Goal: Task Accomplishment & Management: Complete application form

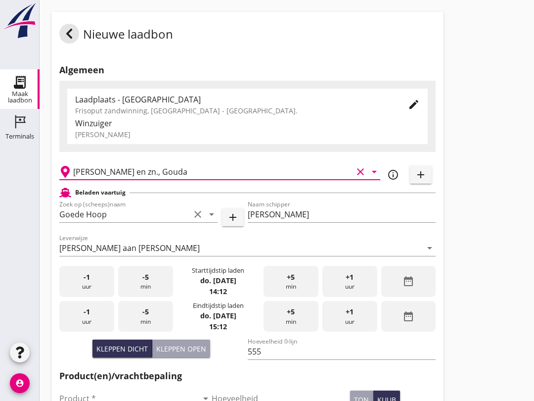
scroll to position [59, 0]
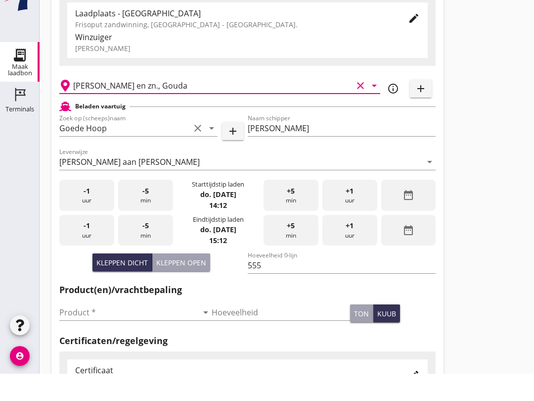
click at [128, 331] on input "Product *" at bounding box center [128, 339] width 139 height 16
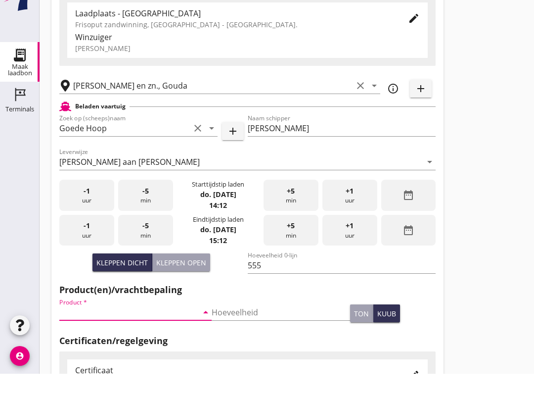
scroll to position [87, 0]
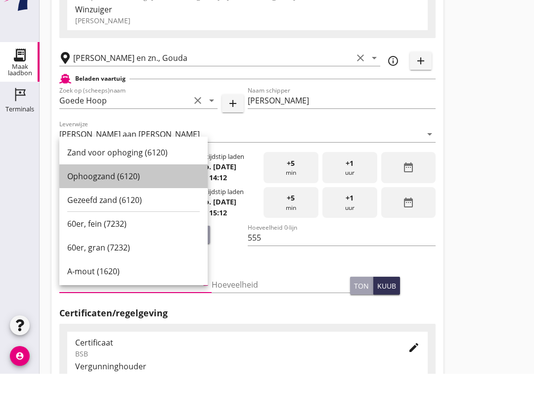
click at [133, 200] on div "Ophoogzand (6120)" at bounding box center [133, 203] width 133 height 12
type input "Ophoogzand (6120)"
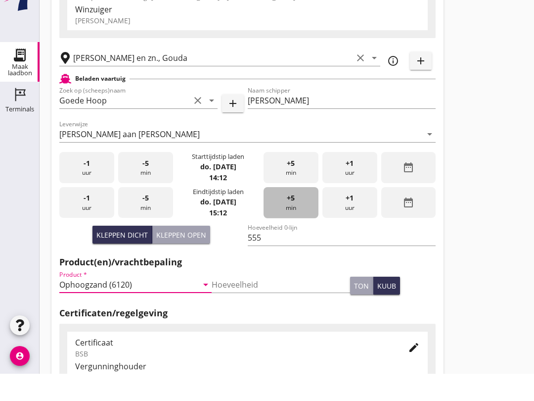
click at [293, 231] on span "+5" at bounding box center [291, 225] width 8 height 11
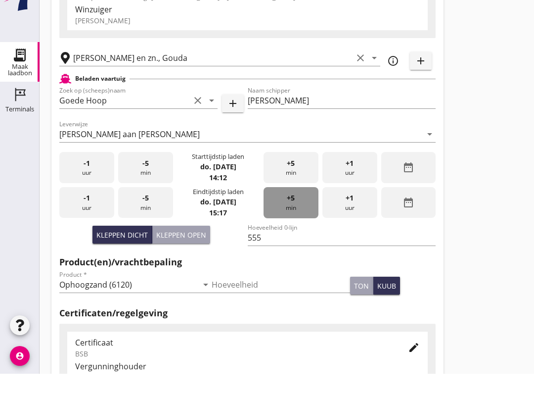
click at [292, 242] on div "+5 min" at bounding box center [291, 229] width 55 height 31
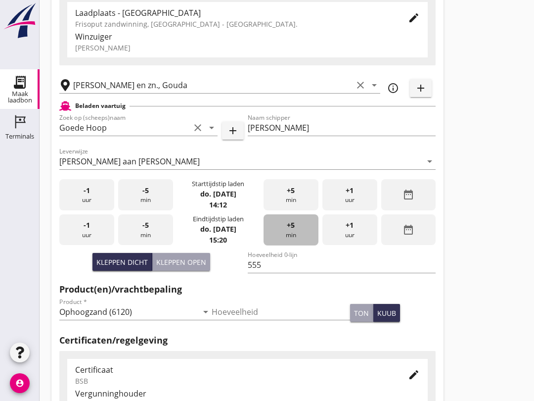
click at [286, 242] on div "+5 min" at bounding box center [291, 229] width 55 height 31
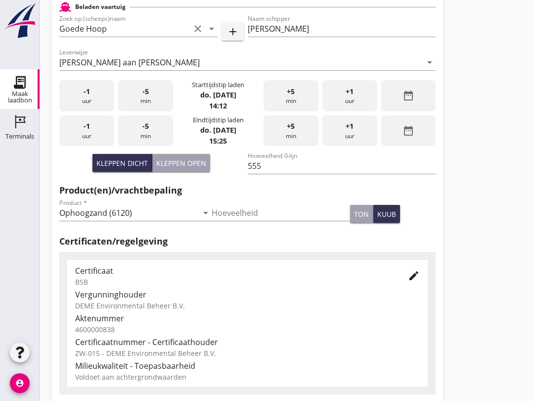
scroll to position [315, 0]
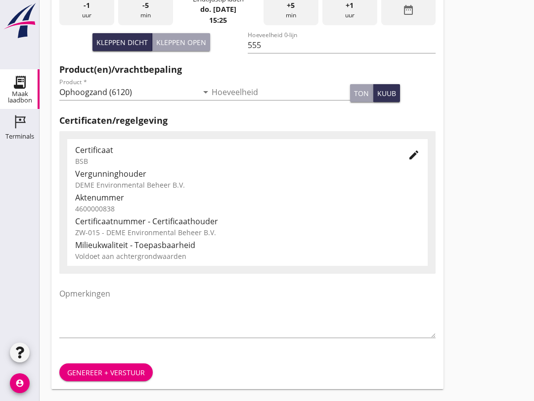
click at [133, 374] on div "Genereer + verstuur" at bounding box center [106, 372] width 78 height 10
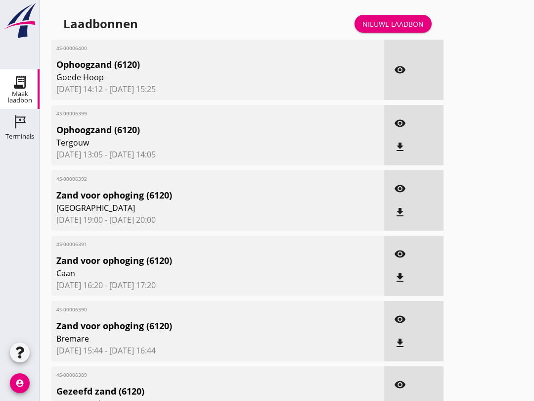
click at [394, 29] on div "Nieuwe laadbon" at bounding box center [393, 24] width 61 height 10
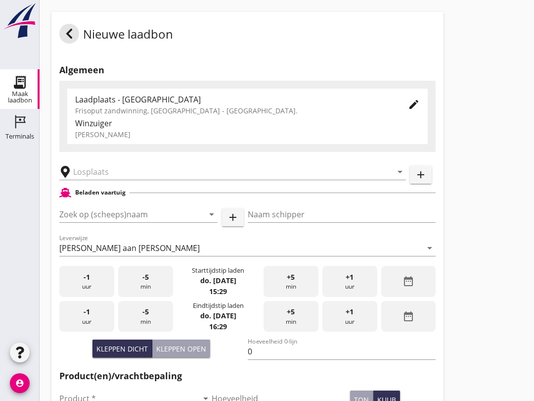
click at [101, 222] on input "Zoek op (scheeps)naam" at bounding box center [124, 214] width 131 height 16
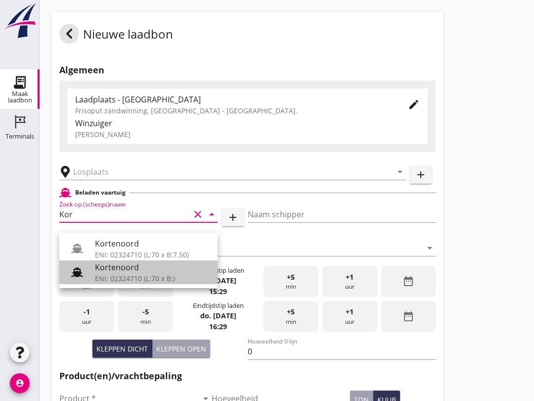
click at [121, 277] on div "ENI: 02324710 (L:70 x B:)" at bounding box center [152, 278] width 115 height 10
type input "Kortenoord"
type input "[PERSON_NAME]/[PERSON_NAME]"
type input "621"
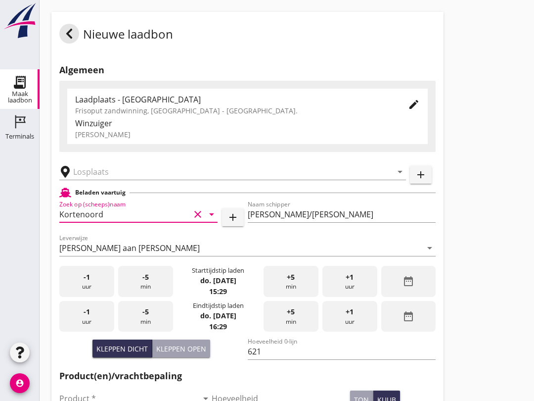
click at [122, 180] on input "text" at bounding box center [225, 172] width 305 height 16
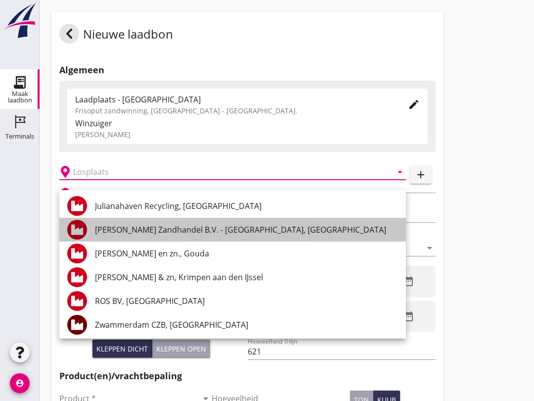
click at [265, 231] on div "[PERSON_NAME] Zandhandel B.V. - [GEOGRAPHIC_DATA], [GEOGRAPHIC_DATA]" at bounding box center [246, 230] width 303 height 12
type input "[PERSON_NAME] Zandhandel B.V. - [GEOGRAPHIC_DATA], [GEOGRAPHIC_DATA]"
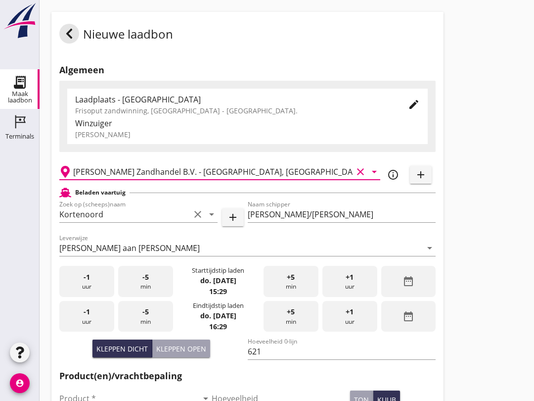
click at [187, 354] on div "Kleppen open" at bounding box center [181, 348] width 50 height 10
type input "518"
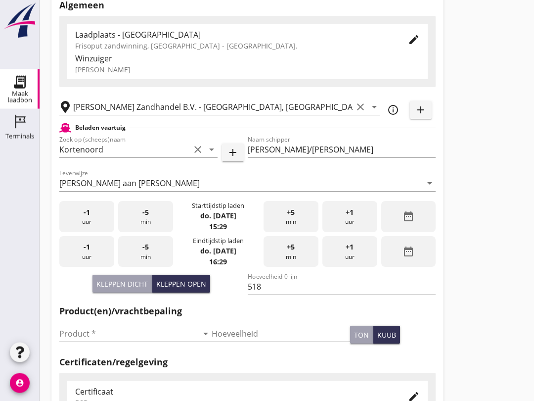
click at [127, 342] on input "Product *" at bounding box center [128, 334] width 139 height 16
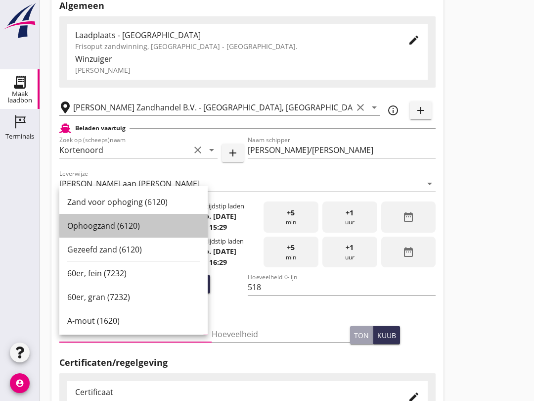
click at [137, 220] on div "Ophoogzand (6120)" at bounding box center [133, 226] width 133 height 12
type input "Ophoogzand (6120)"
